Goal: Navigation & Orientation: Find specific page/section

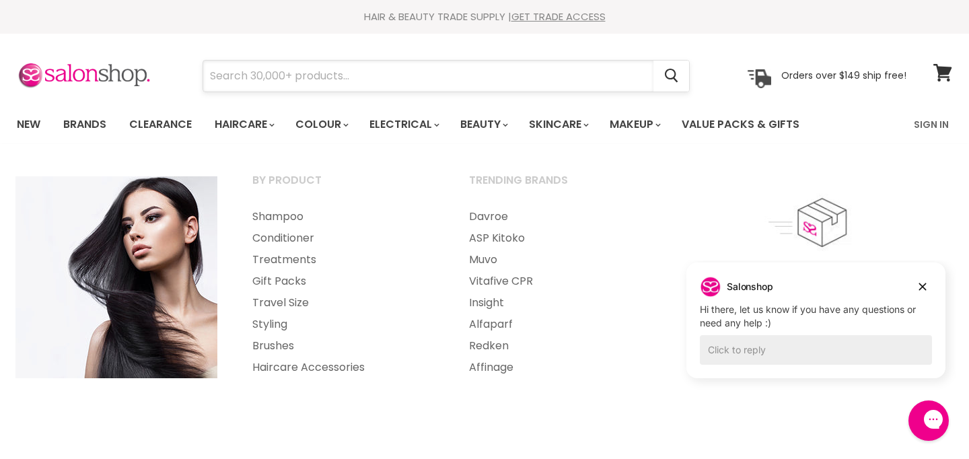
click at [246, 83] on input "Search" at bounding box center [428, 76] width 450 height 31
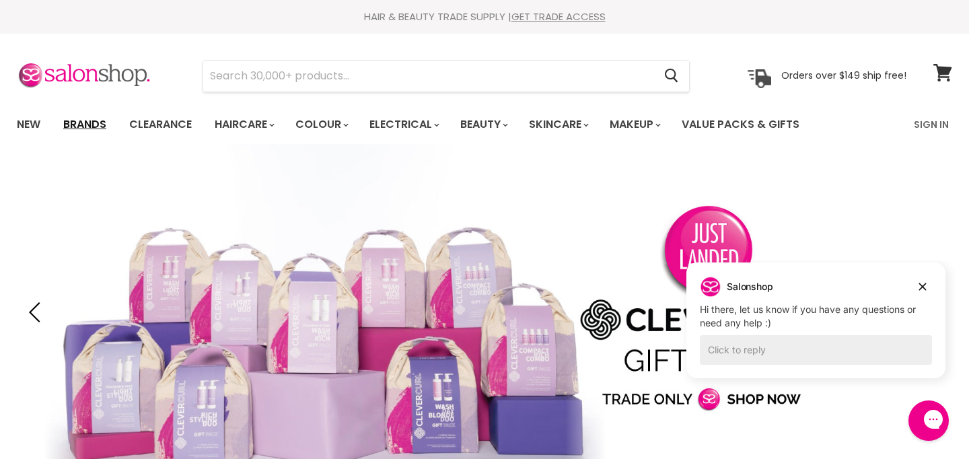
click at [96, 121] on link "Brands" at bounding box center [84, 124] width 63 height 28
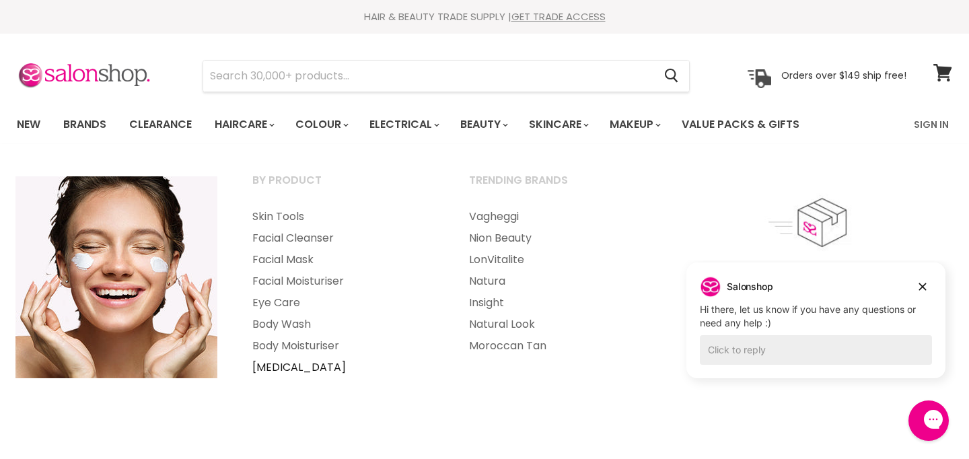
click at [306, 368] on link "[MEDICAL_DATA]" at bounding box center [343, 368] width 214 height 22
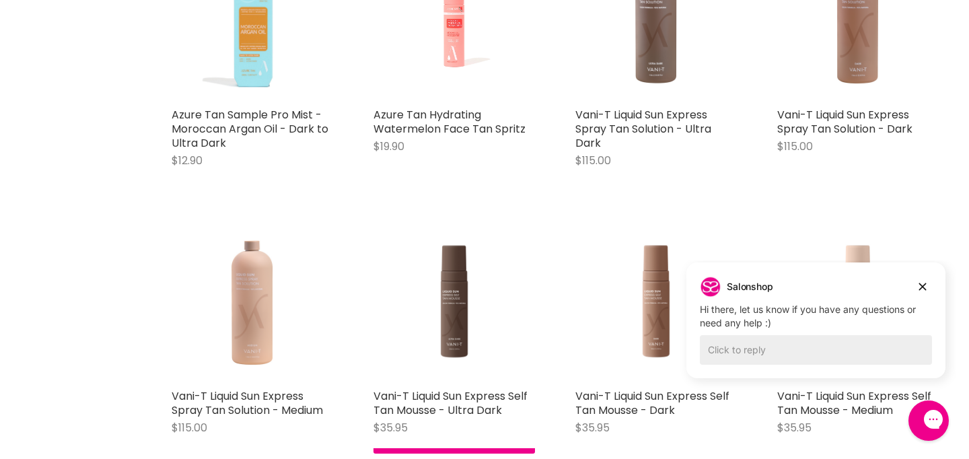
scroll to position [3007, 0]
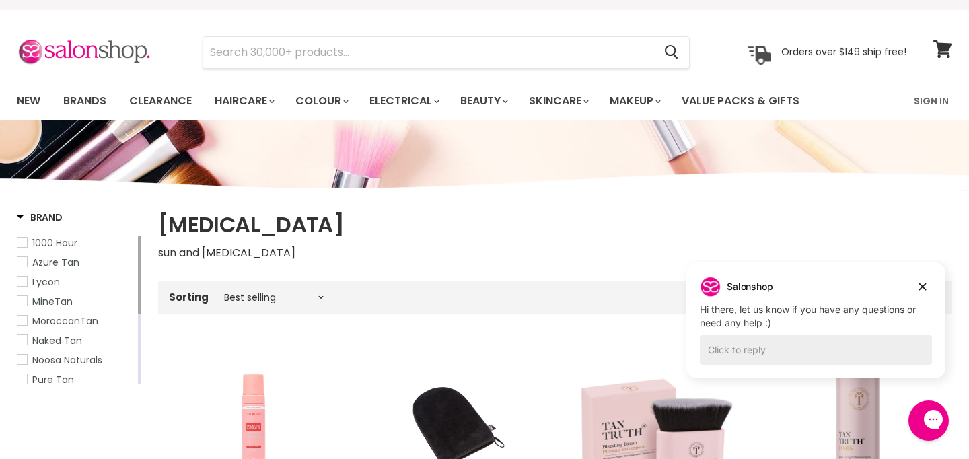
scroll to position [26, 0]
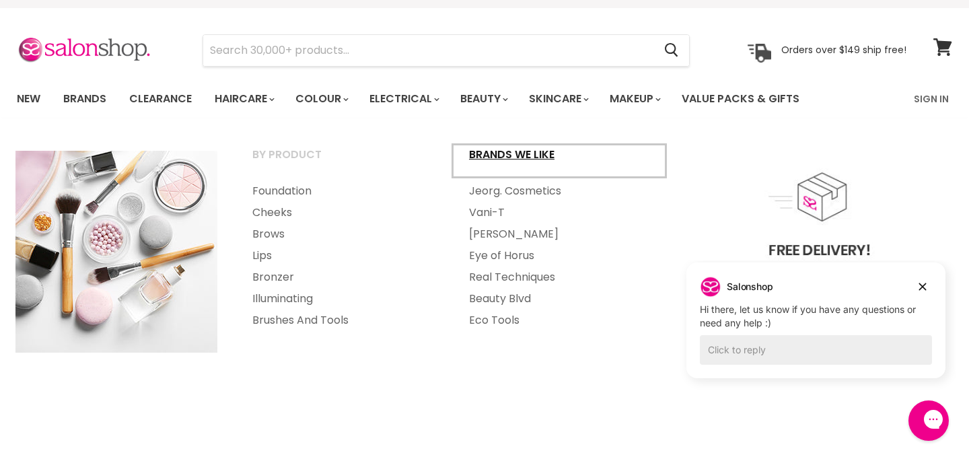
click at [541, 156] on link "Brands we like" at bounding box center [559, 161] width 214 height 34
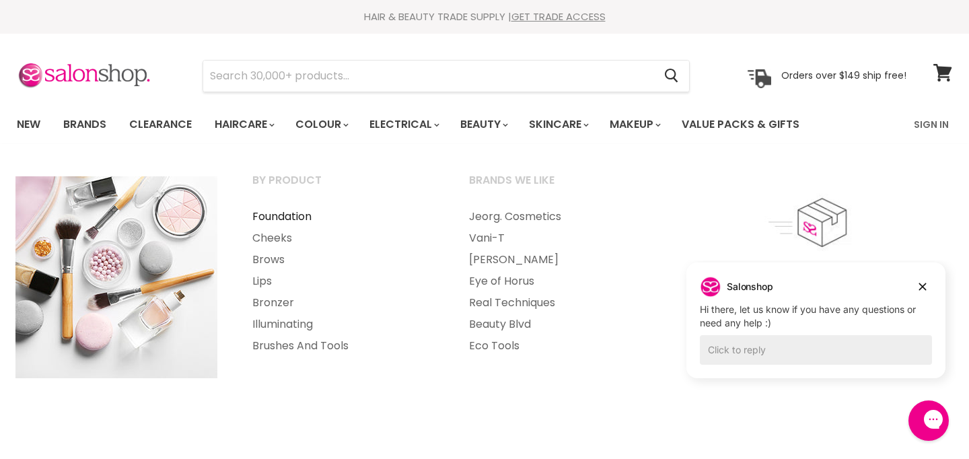
click at [296, 219] on link "Foundation" at bounding box center [343, 217] width 214 height 22
click at [270, 302] on link "Bronzer" at bounding box center [343, 303] width 214 height 22
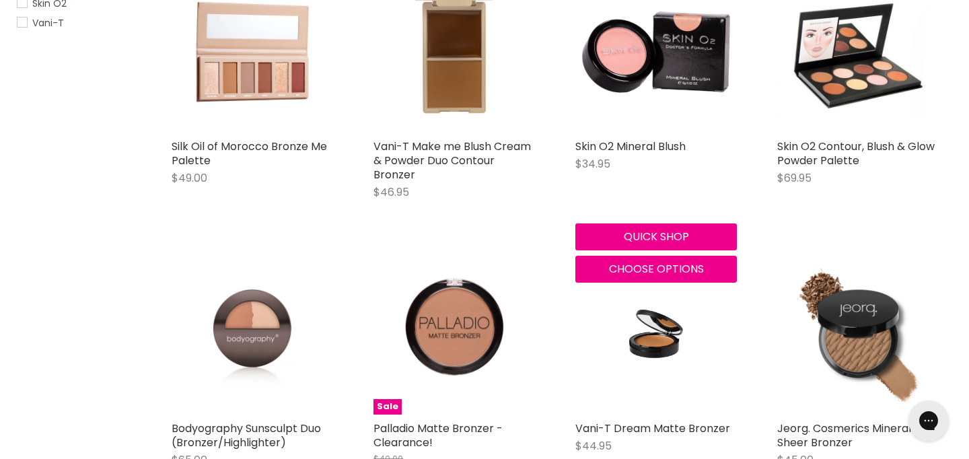
scroll to position [380, 0]
